Goal: Transaction & Acquisition: Obtain resource

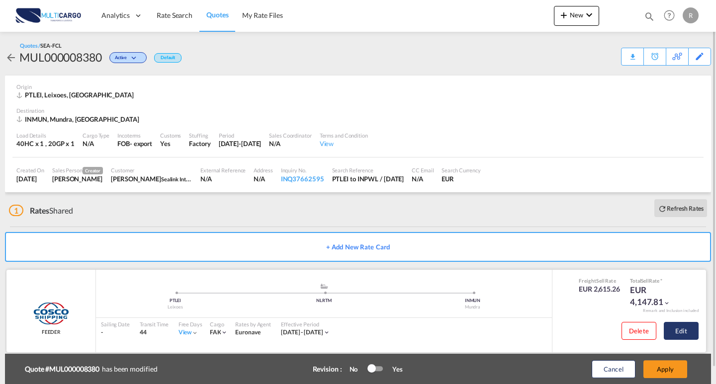
click at [681, 323] on button "Edit" at bounding box center [681, 331] width 35 height 18
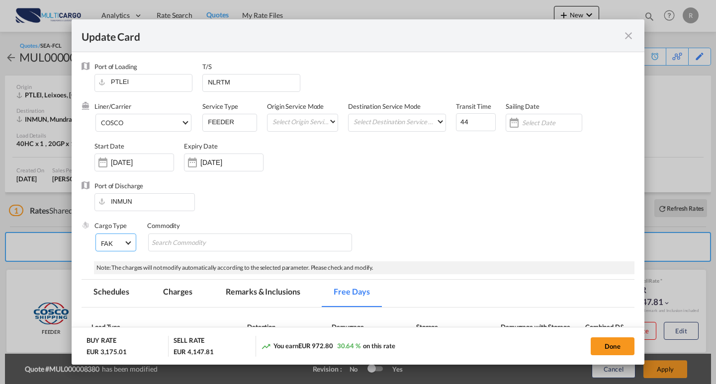
click at [125, 249] on md-select-value "FAK" at bounding box center [117, 242] width 34 height 17
click at [257, 199] on md-backdrop at bounding box center [358, 192] width 716 height 384
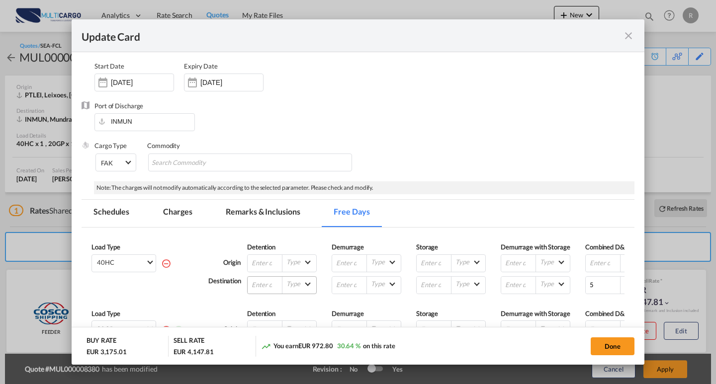
scroll to position [174, 0]
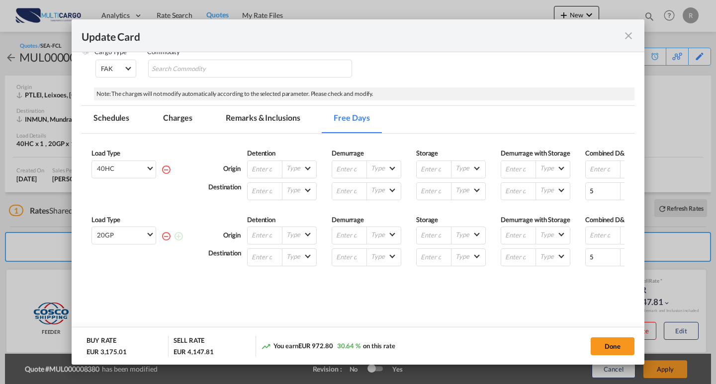
click at [133, 131] on md-tab-item "Schedules" at bounding box center [112, 119] width 60 height 27
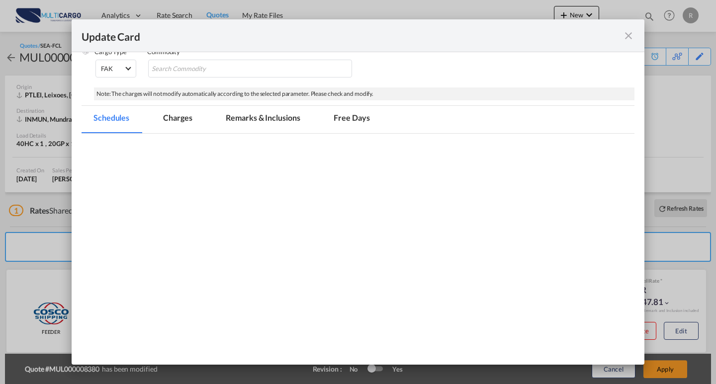
click at [204, 128] on md-pagination-wrapper "Schedules Charges Remarks & Inclusions Free Days" at bounding box center [237, 119] width 310 height 27
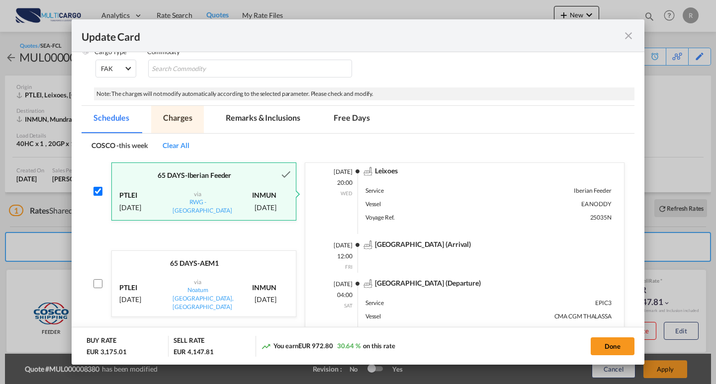
click at [162, 117] on md-tab-item "Charges" at bounding box center [177, 119] width 53 height 27
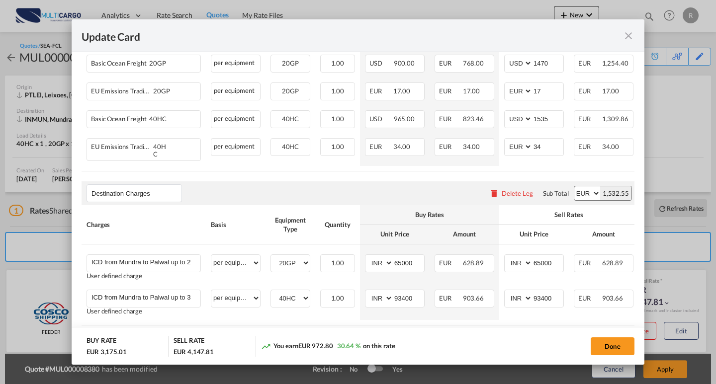
scroll to position [323, 0]
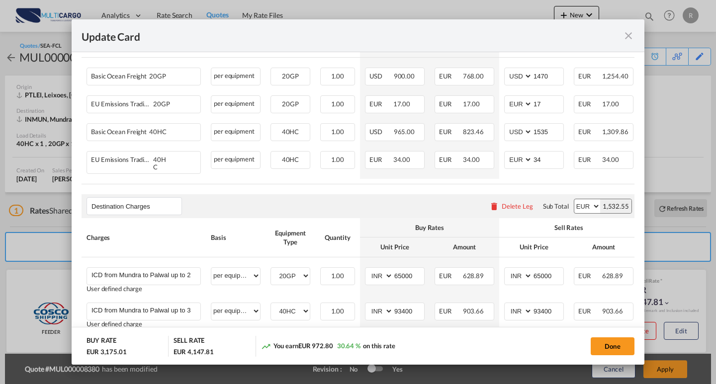
click at [631, 39] on md-icon "icon-close fg-AAA8AD m-0 pointer" at bounding box center [629, 36] width 12 height 12
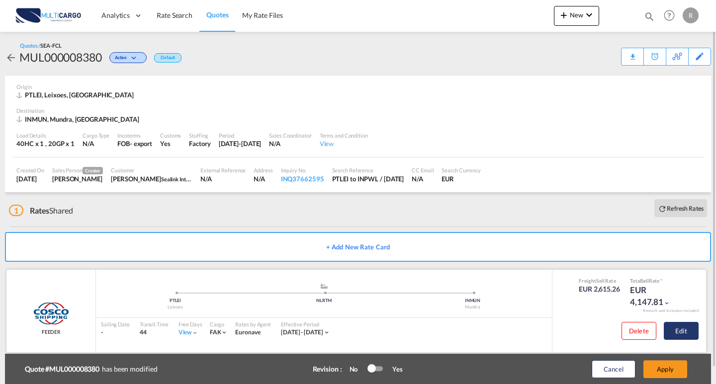
click at [672, 332] on button "Edit" at bounding box center [681, 331] width 35 height 18
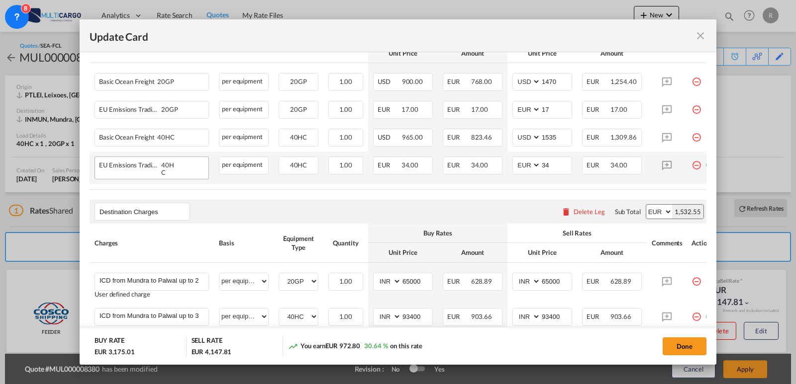
scroll to position [297, 0]
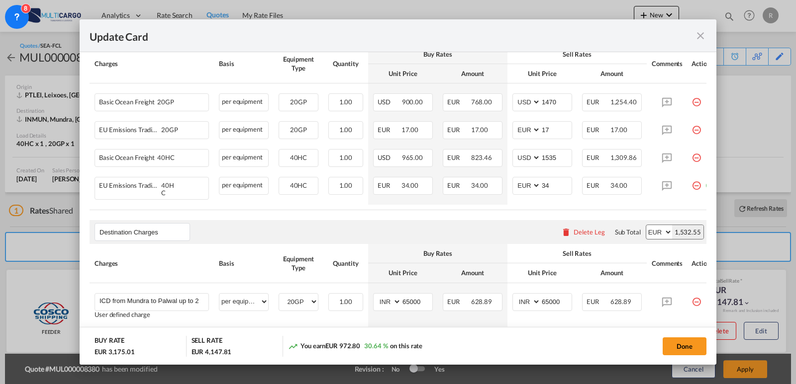
click at [697, 33] on md-icon "icon-close fg-AAA8AD m-0 pointer" at bounding box center [700, 36] width 12 height 12
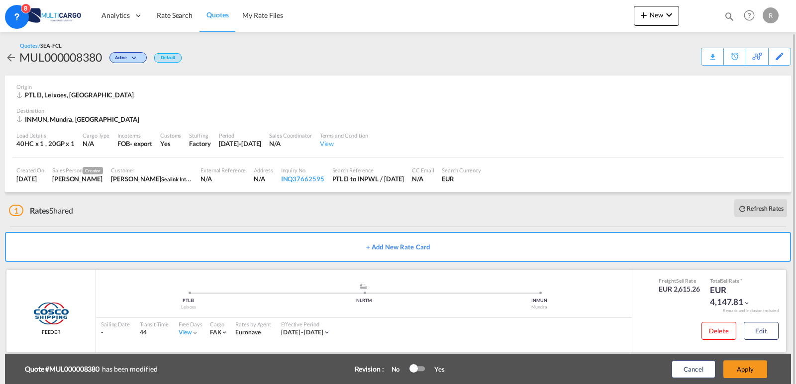
scroll to position [16, 0]
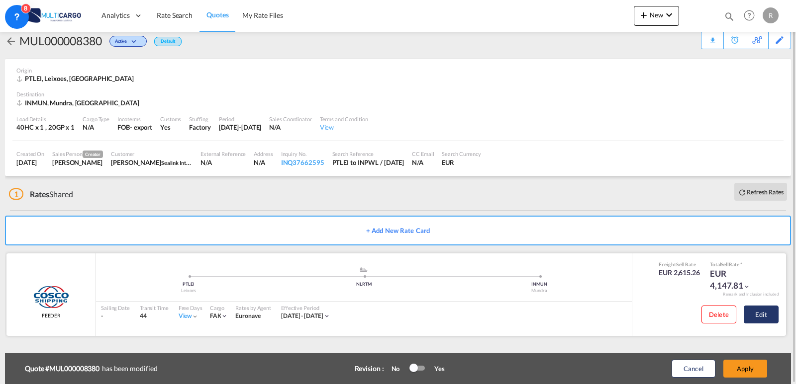
click at [716, 318] on button "Edit" at bounding box center [761, 315] width 35 height 18
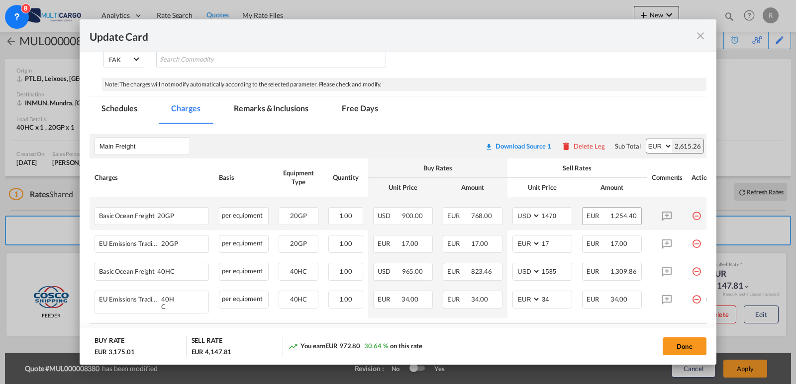
scroll to position [199, 0]
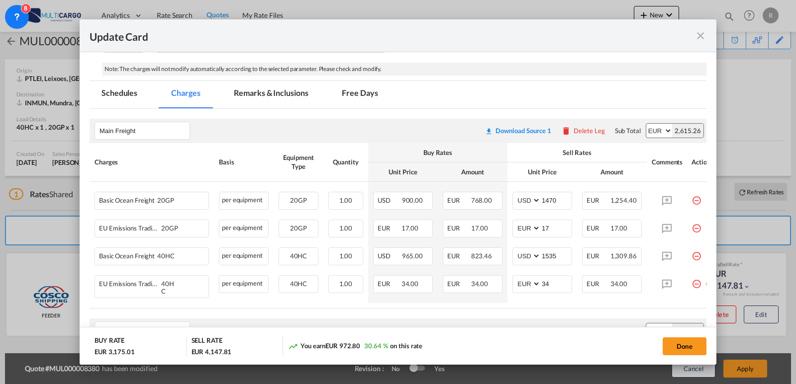
click at [704, 31] on md-icon "icon-close fg-AAA8AD m-0 pointer" at bounding box center [700, 36] width 12 height 12
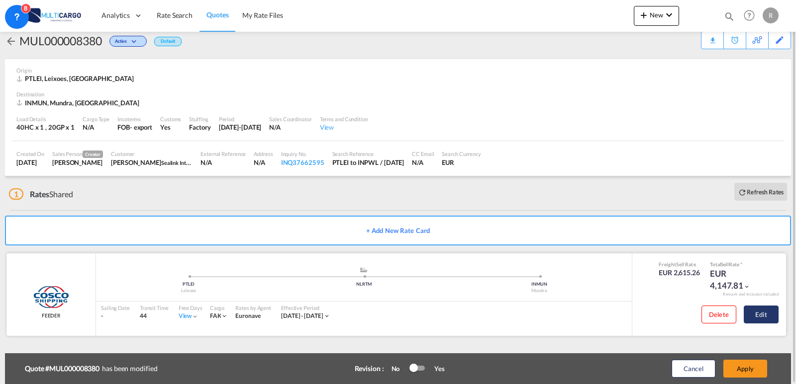
click at [716, 316] on button "Edit" at bounding box center [761, 315] width 35 height 18
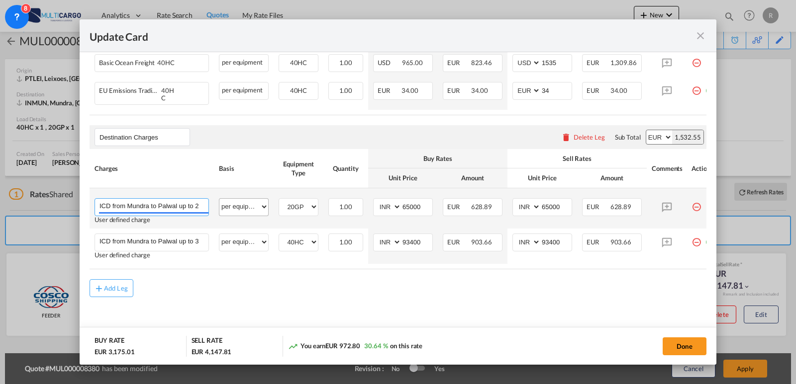
scroll to position [0, 15]
drag, startPoint x: 204, startPoint y: 203, endPoint x: 227, endPoint y: 203, distance: 22.9
click at [227, 203] on tr "ICD from Mundra to Palwal up to 26 MT Please Enter User Defined Charges Cannot …" at bounding box center [405, 208] width 630 height 40
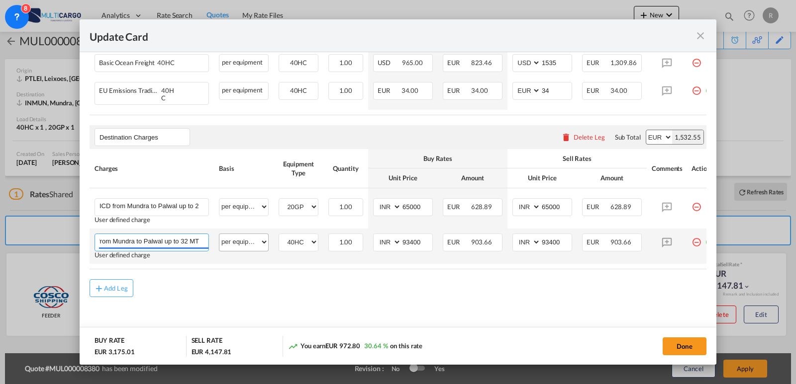
drag, startPoint x: 222, startPoint y: 242, endPoint x: 256, endPoint y: 242, distance: 33.3
click at [256, 242] on tr "ICD from Mundra to Palwal up to 32 MT Please Enter User Defined Charges Cannot …" at bounding box center [405, 246] width 630 height 35
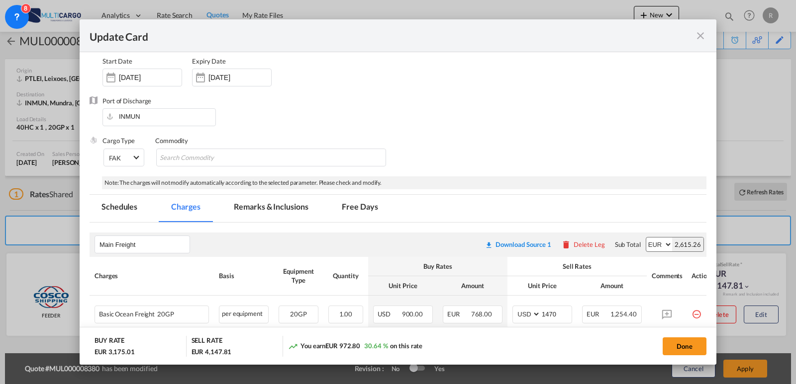
scroll to position [98, 0]
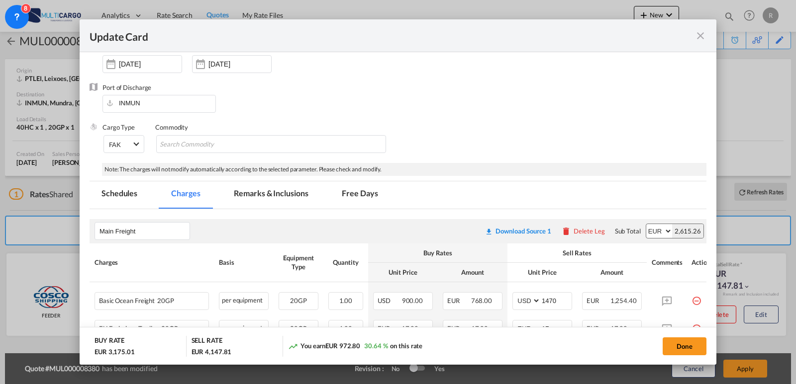
click at [269, 199] on md-tab-item "Remarks & Inclusions" at bounding box center [271, 195] width 98 height 27
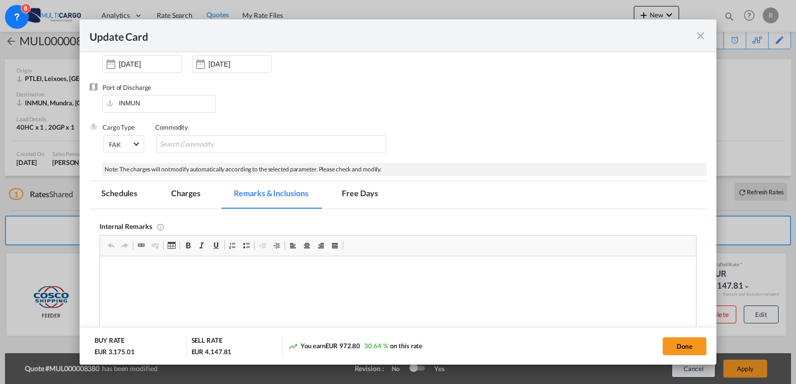
scroll to position [0, 0]
drag, startPoint x: 311, startPoint y: 498, endPoint x: 177, endPoint y: 268, distance: 266.8
click at [111, 269] on p "subject to final consideration from shipping line" at bounding box center [398, 272] width 576 height 10
click at [119, 204] on md-tab-item "Schedules" at bounding box center [120, 195] width 60 height 27
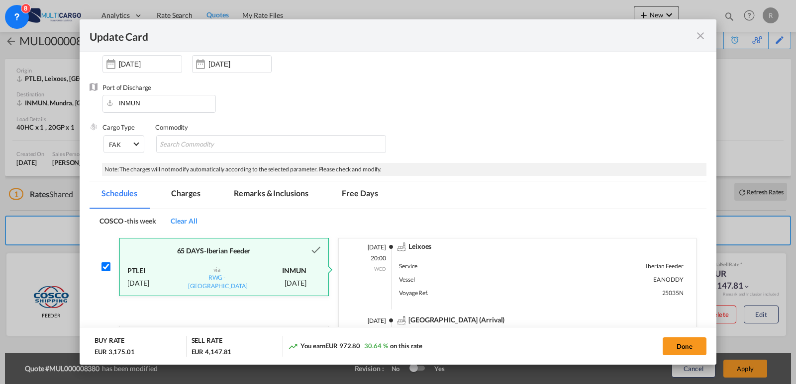
click at [378, 192] on md-tab-item "Free Days" at bounding box center [360, 195] width 60 height 27
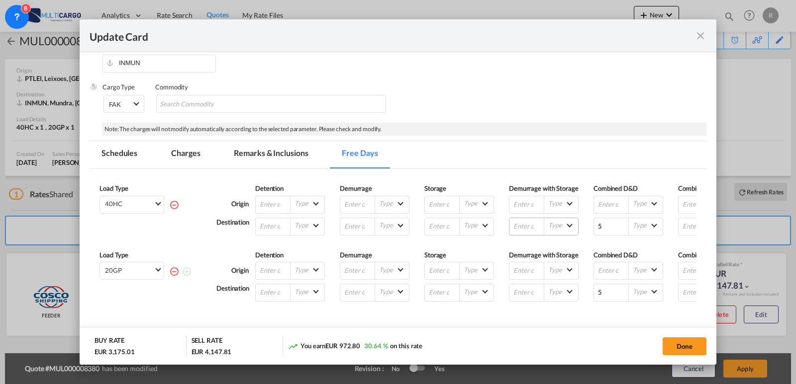
scroll to position [148, 0]
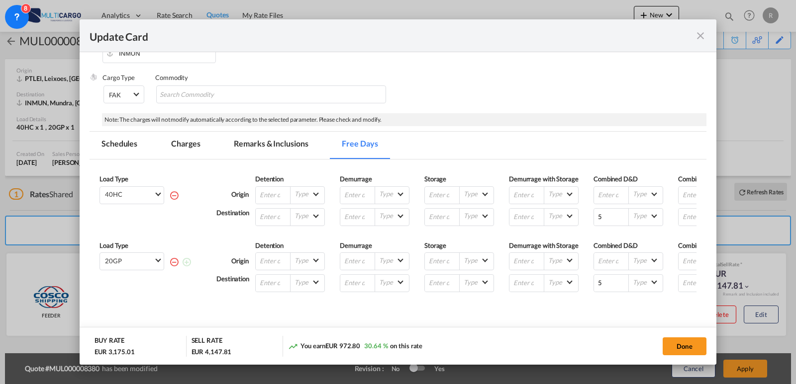
click at [137, 141] on md-tab-item "Schedules" at bounding box center [120, 145] width 60 height 27
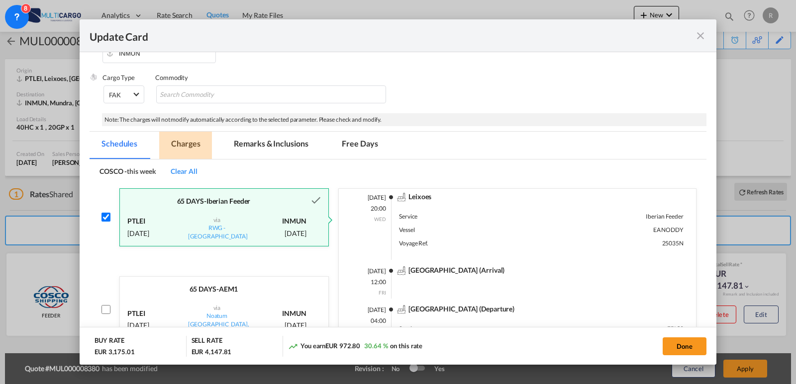
click at [179, 146] on md-tab-item "Charges" at bounding box center [185, 145] width 53 height 27
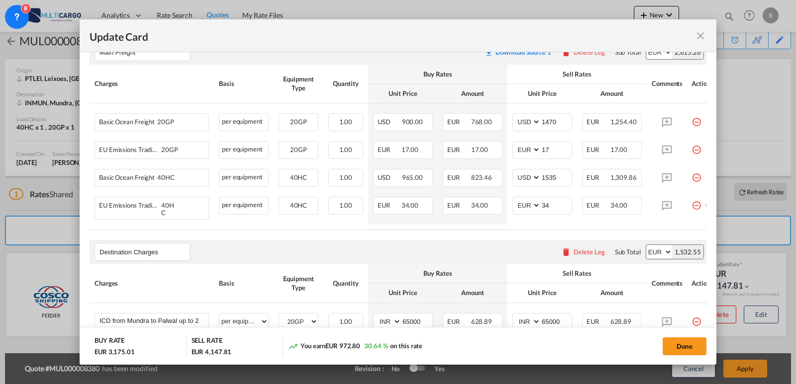
scroll to position [397, 0]
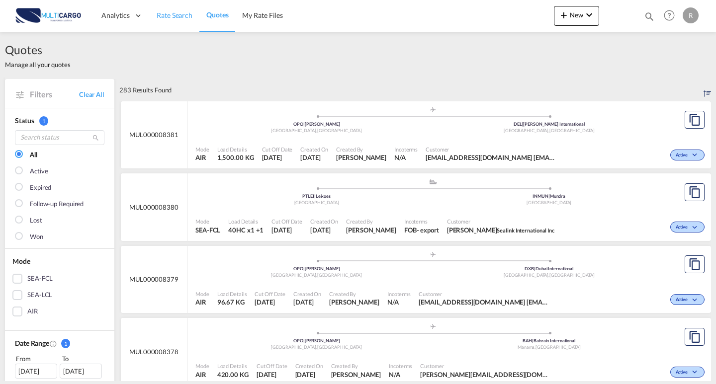
click at [169, 20] on span "Rate Search" at bounding box center [175, 15] width 36 height 10
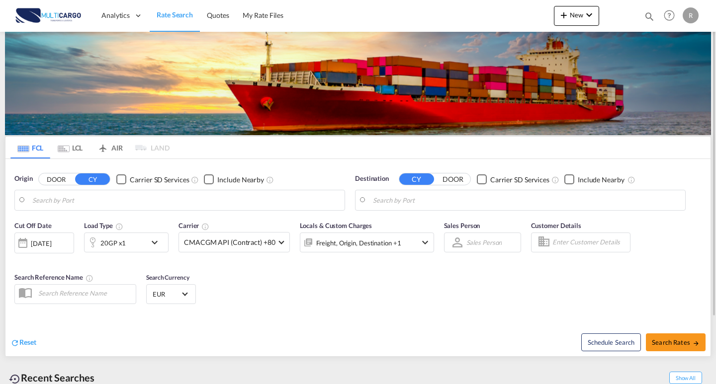
type input "Leixoes, PTLEI"
type input "Mundra, INMUN"
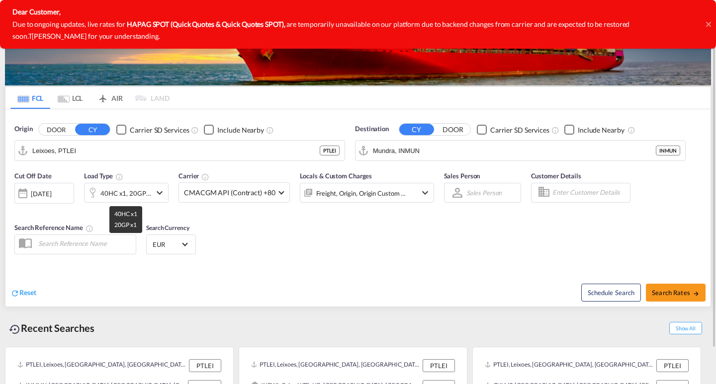
click at [133, 191] on div "40HC x1, 20GP x1" at bounding box center [125, 194] width 51 height 14
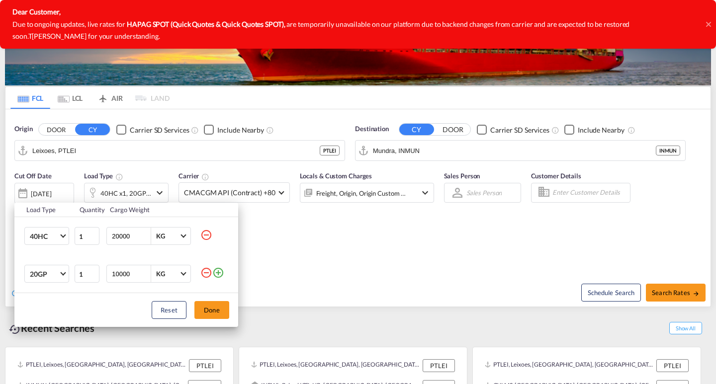
click at [139, 190] on div "Load Type Quantity Cargo Weight 40HC 20GP 40GP 40HC 45HC 20RE 40RE 40HR 20OT 40…" at bounding box center [358, 192] width 716 height 384
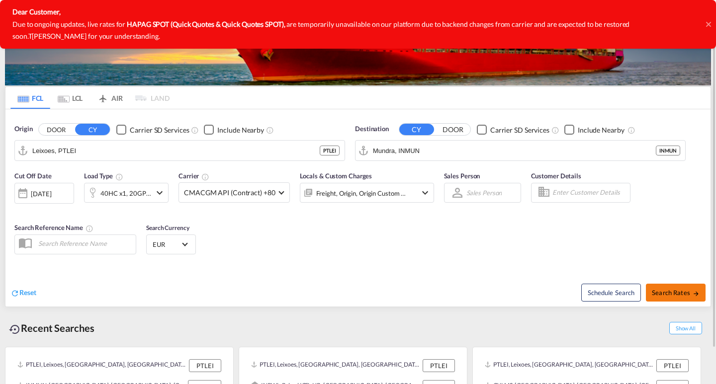
click at [672, 300] on button "Search Rates" at bounding box center [676, 293] width 60 height 18
type input "PTLEI to INMUN / 11 Sep 2025"
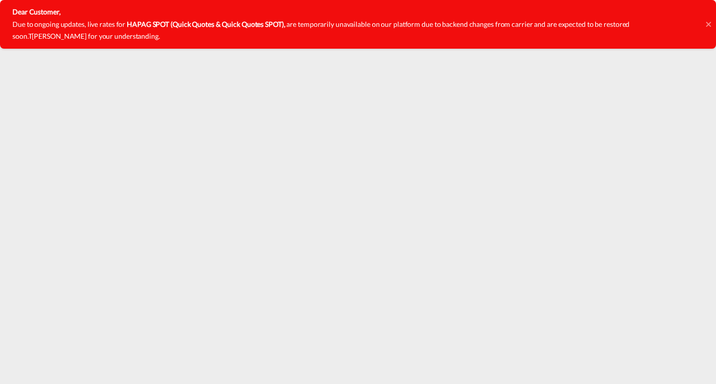
click at [709, 24] on icon at bounding box center [708, 24] width 5 height 8
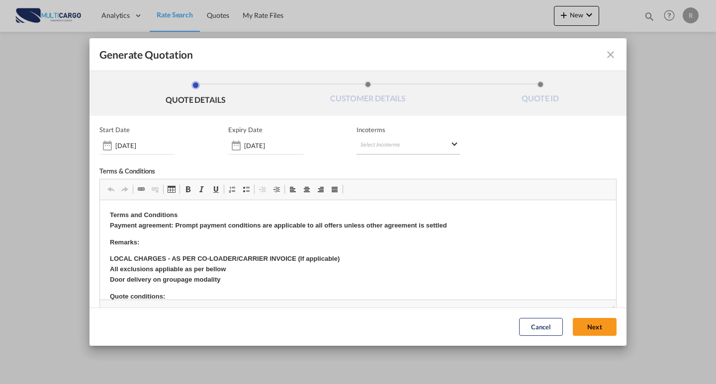
click at [372, 148] on md-select "Select Incoterms CIF - export Cost,Insurance and Freight EXW - import Ex Works …" at bounding box center [408, 146] width 103 height 18
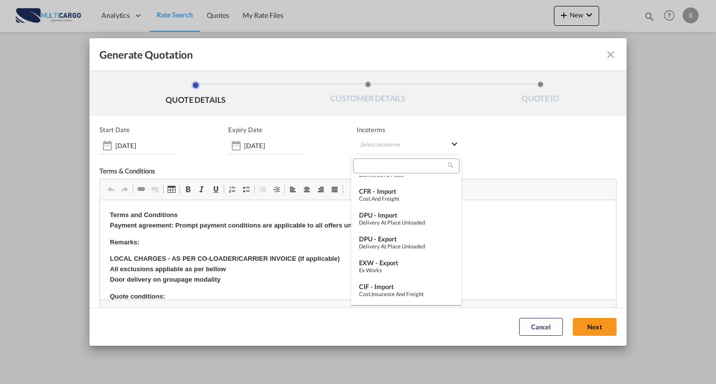
scroll to position [199, 0]
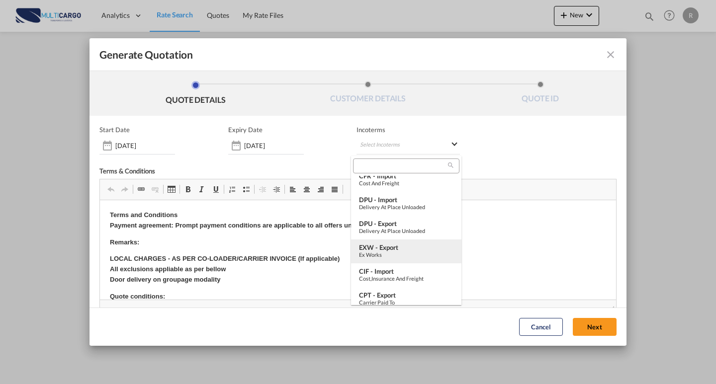
click at [405, 252] on div "Ex Works" at bounding box center [406, 255] width 94 height 6
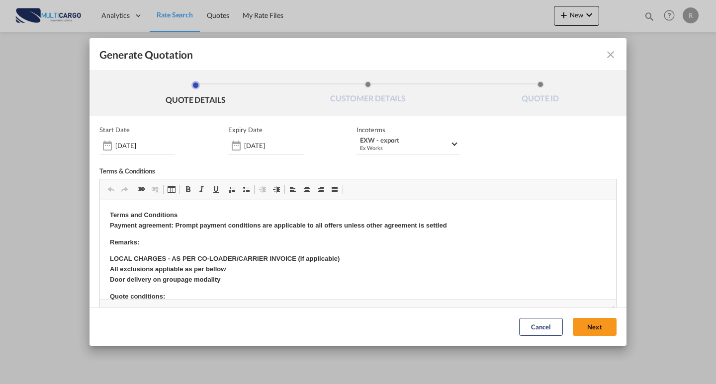
click at [573, 326] on button "Next" at bounding box center [595, 328] width 44 height 18
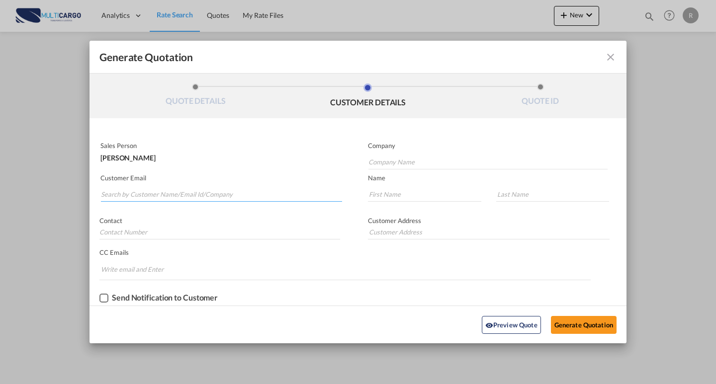
click at [202, 188] on input "Search by Customer Name/Email Id/Company" at bounding box center [221, 194] width 241 height 15
drag, startPoint x: 137, startPoint y: 180, endPoint x: 136, endPoint y: 189, distance: 10.0
click at [137, 180] on p "Customer Email" at bounding box center [221, 178] width 242 height 8
click at [136, 192] on input "Rhavesh" at bounding box center [221, 194] width 241 height 15
click at [105, 194] on input "Rhavesh" at bounding box center [221, 194] width 241 height 15
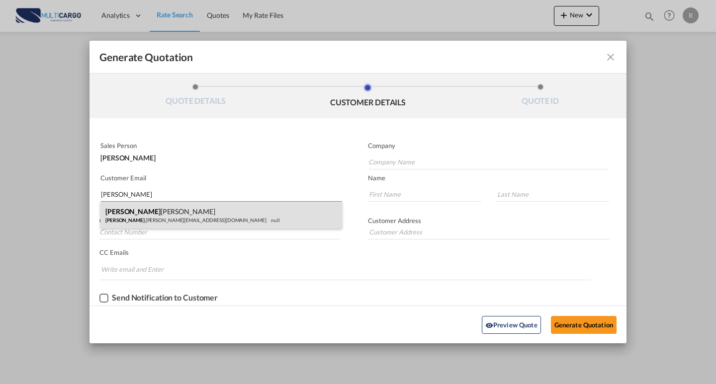
type input "Bhavesh"
click at [157, 209] on div "BHAVESH SHELAR Bhavesh .Shelar@sea-link.com null" at bounding box center [221, 215] width 242 height 27
type input "Sealink International Inc"
type input "Bhavesh.Shelar@sea-link.com"
type input "BHAVESH"
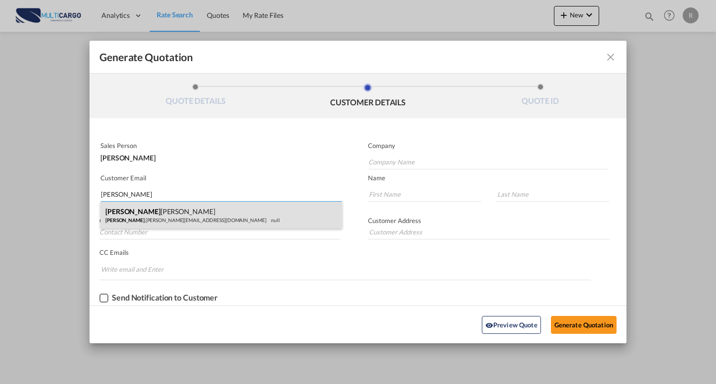
type input "SHELAR"
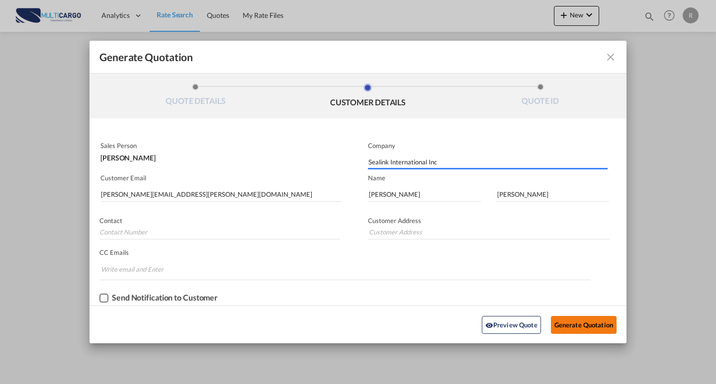
click at [567, 318] on button "Generate Quotation" at bounding box center [584, 325] width 66 height 18
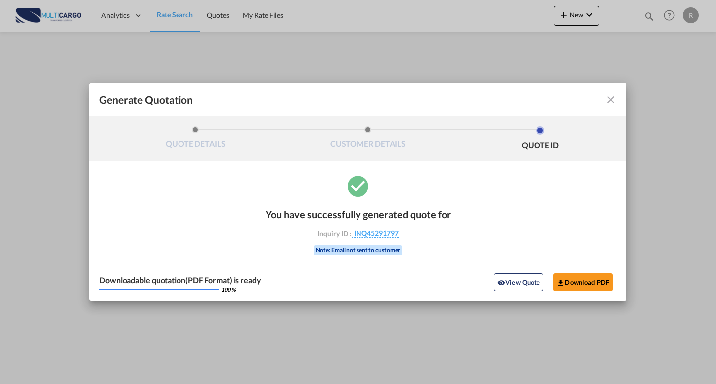
drag, startPoint x: 582, startPoint y: 281, endPoint x: 700, endPoint y: 262, distance: 119.4
click at [582, 281] on button "Download PDF" at bounding box center [583, 283] width 59 height 18
click at [605, 101] on md-icon "icon-close fg-AAA8AD cursor m-0" at bounding box center [611, 100] width 12 height 12
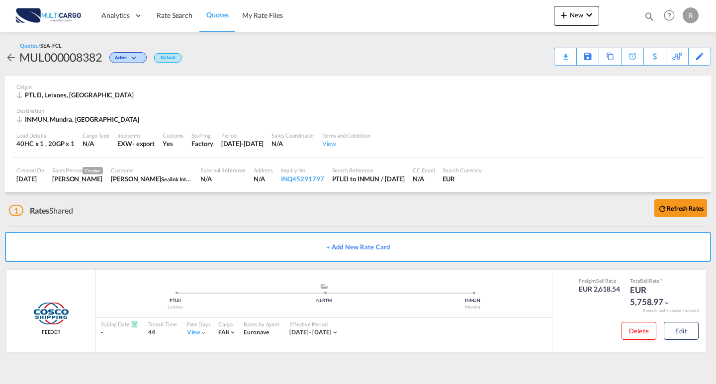
click at [214, 21] on link "Quotes" at bounding box center [217, 16] width 36 height 32
